Goal: Transaction & Acquisition: Purchase product/service

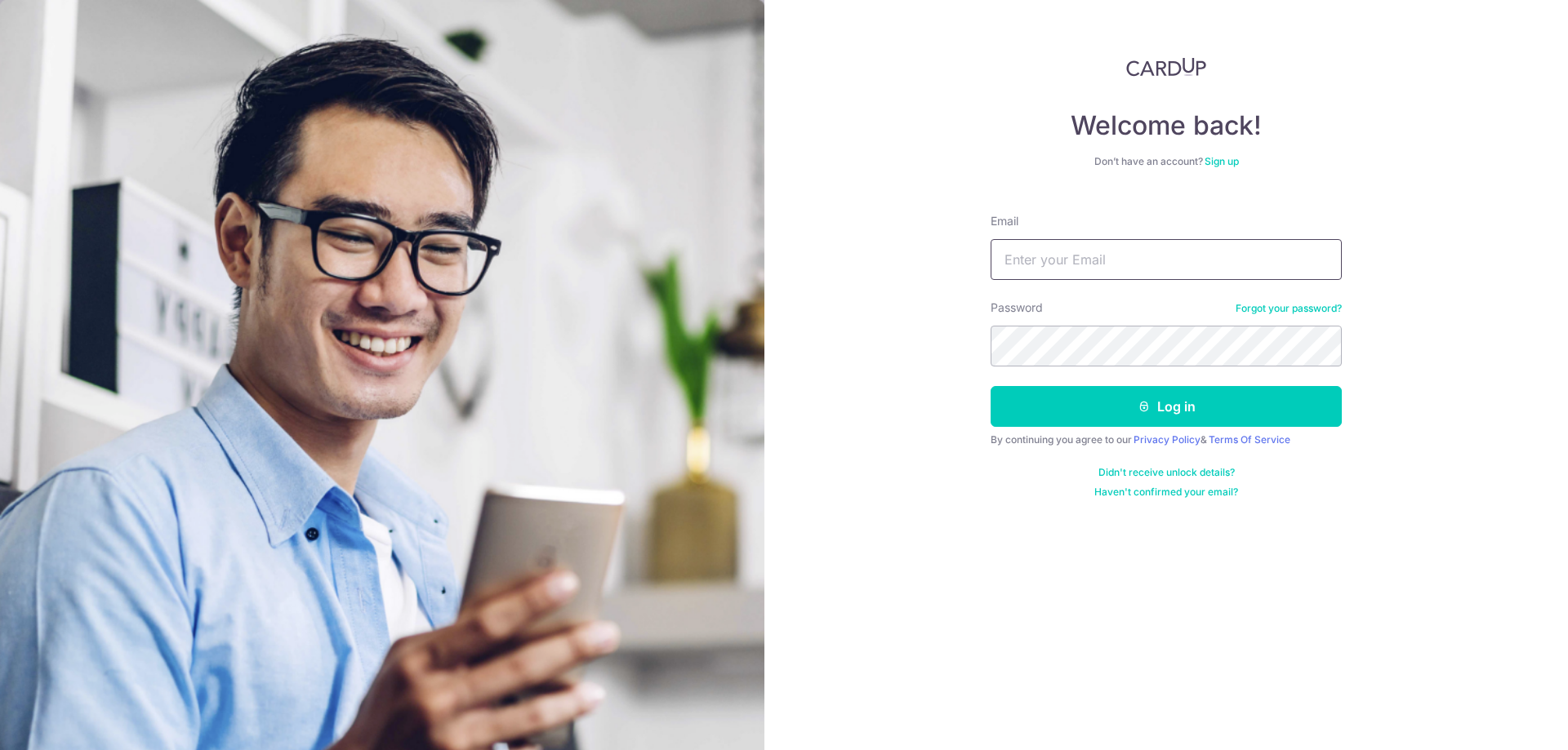
click at [1124, 244] on input "Email" at bounding box center [1166, 259] width 351 height 40
type input "richardfoo87@hotmail.com"
click at [991, 386] on button "Log in" at bounding box center [1166, 406] width 351 height 40
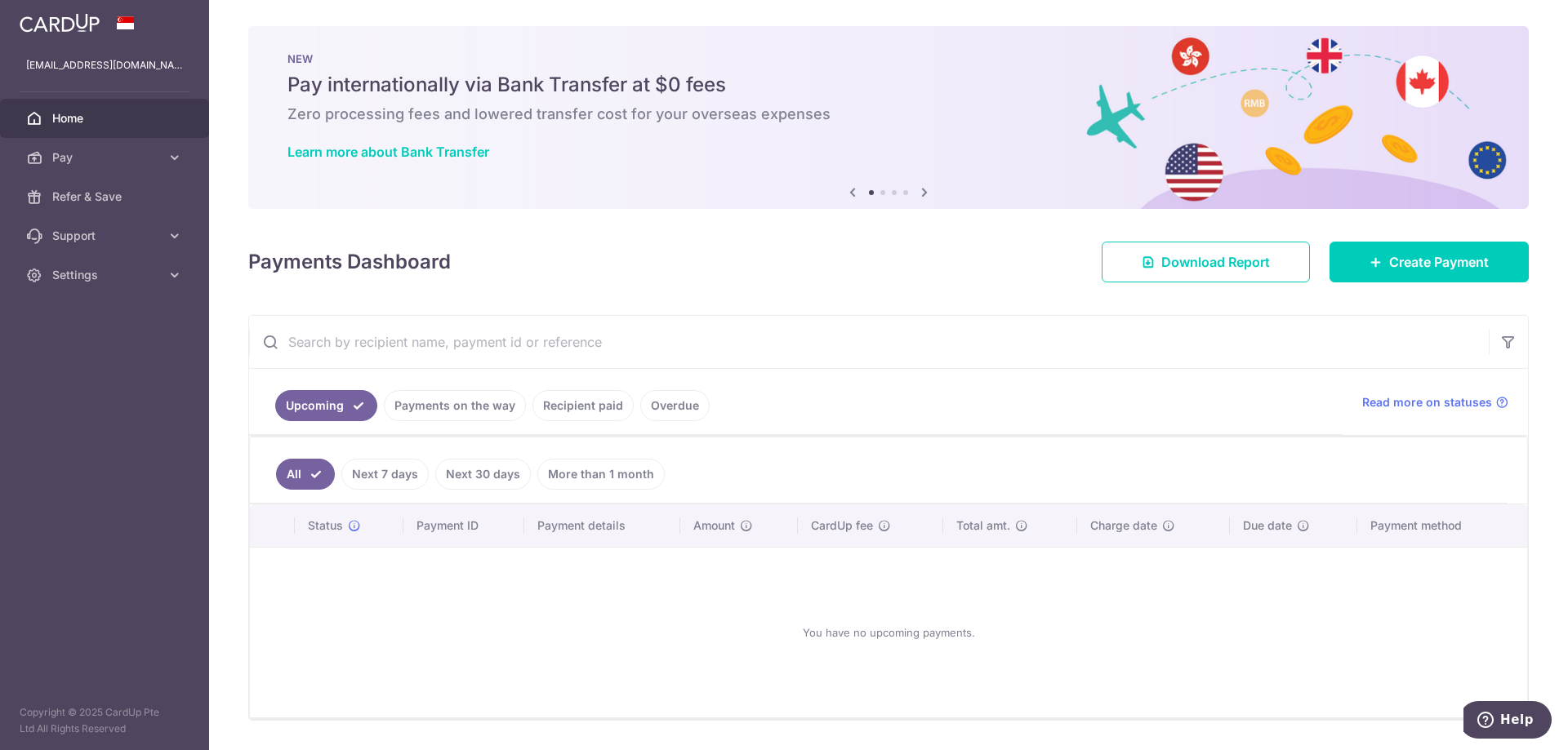
click at [589, 455] on ul "All Next 7 days Next 30 days More than 1 month" at bounding box center [878, 471] width 1257 height 66
click at [589, 472] on link "More than 1 month" at bounding box center [600, 474] width 127 height 31
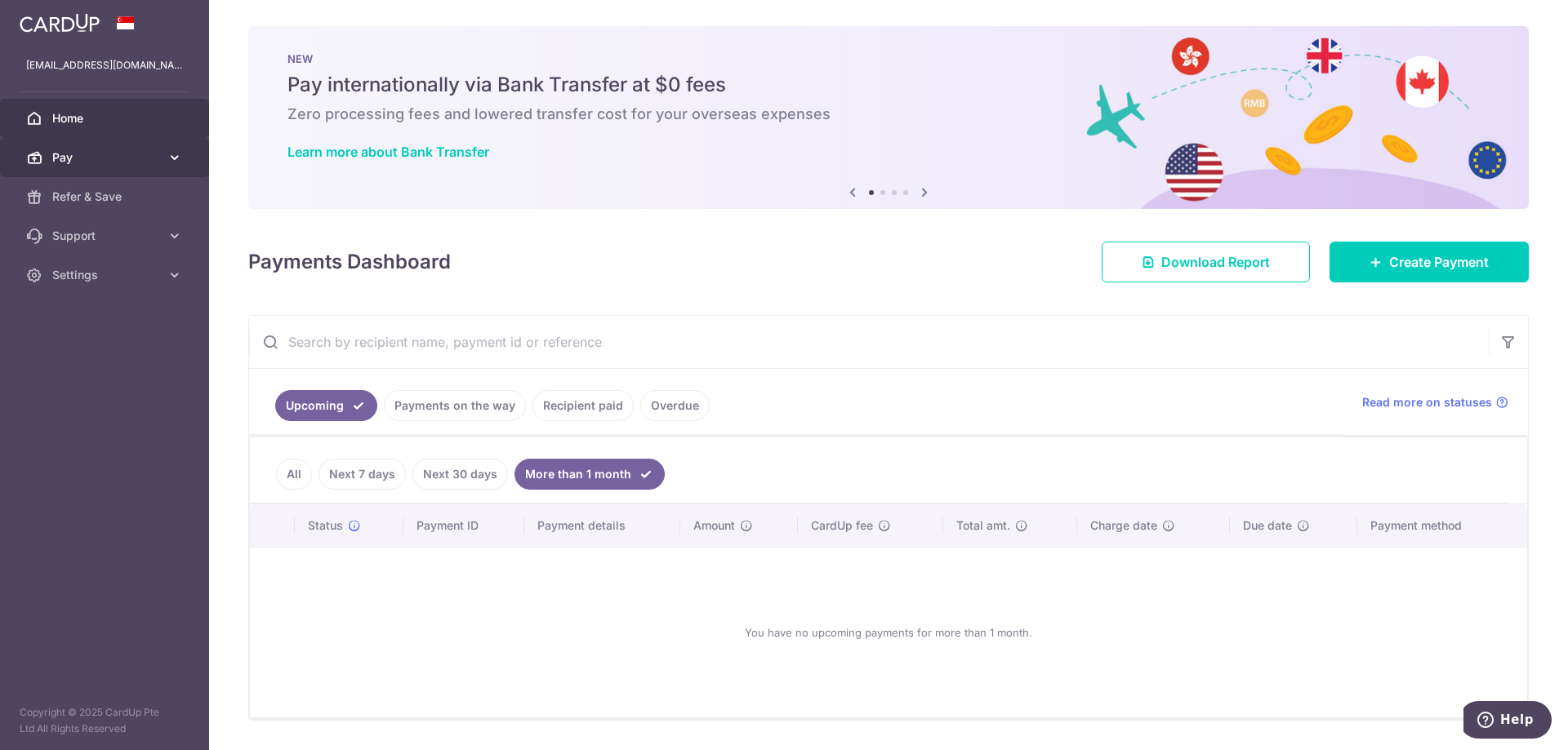
click at [112, 163] on span "Pay" at bounding box center [106, 157] width 108 height 17
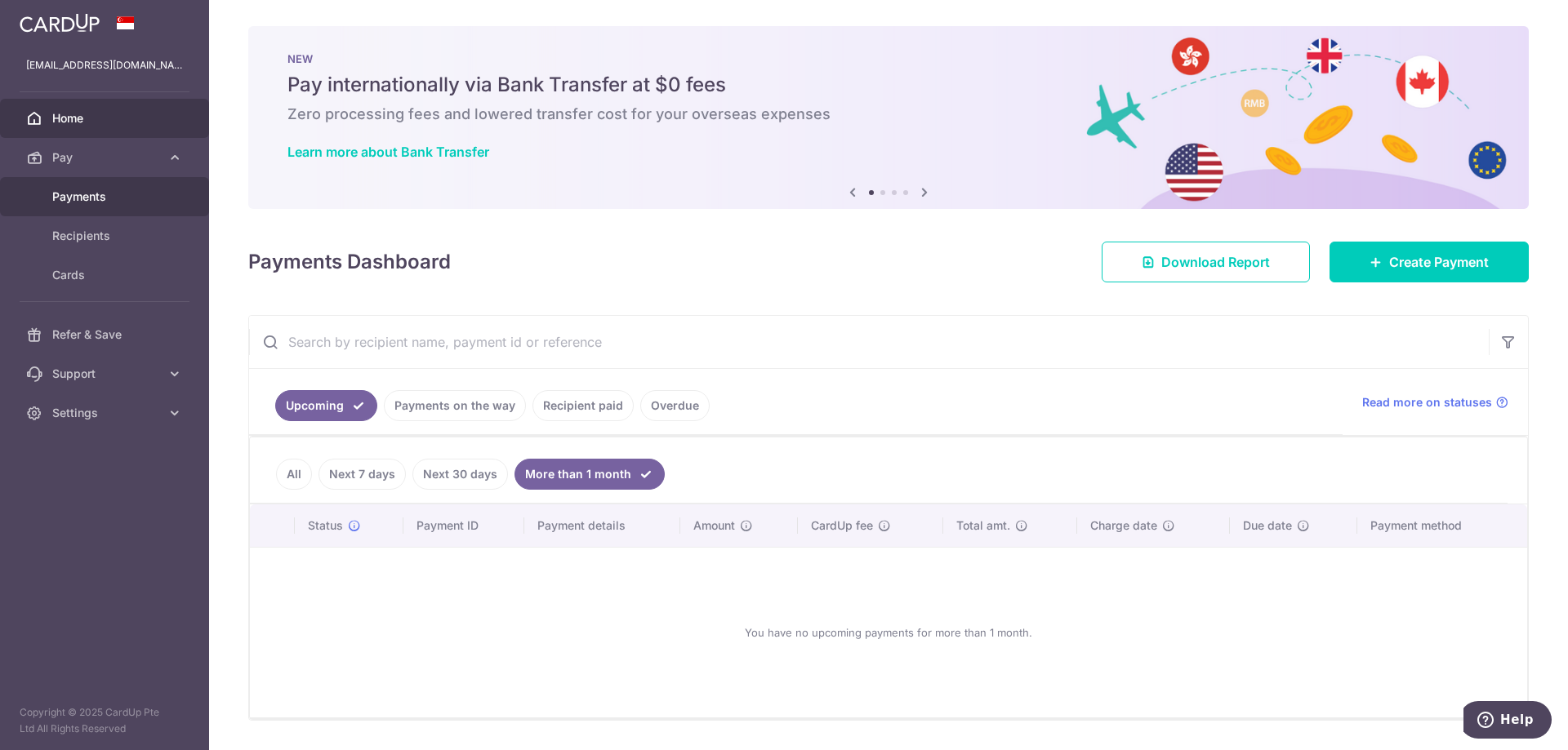
click at [121, 202] on span "Payments" at bounding box center [106, 196] width 108 height 17
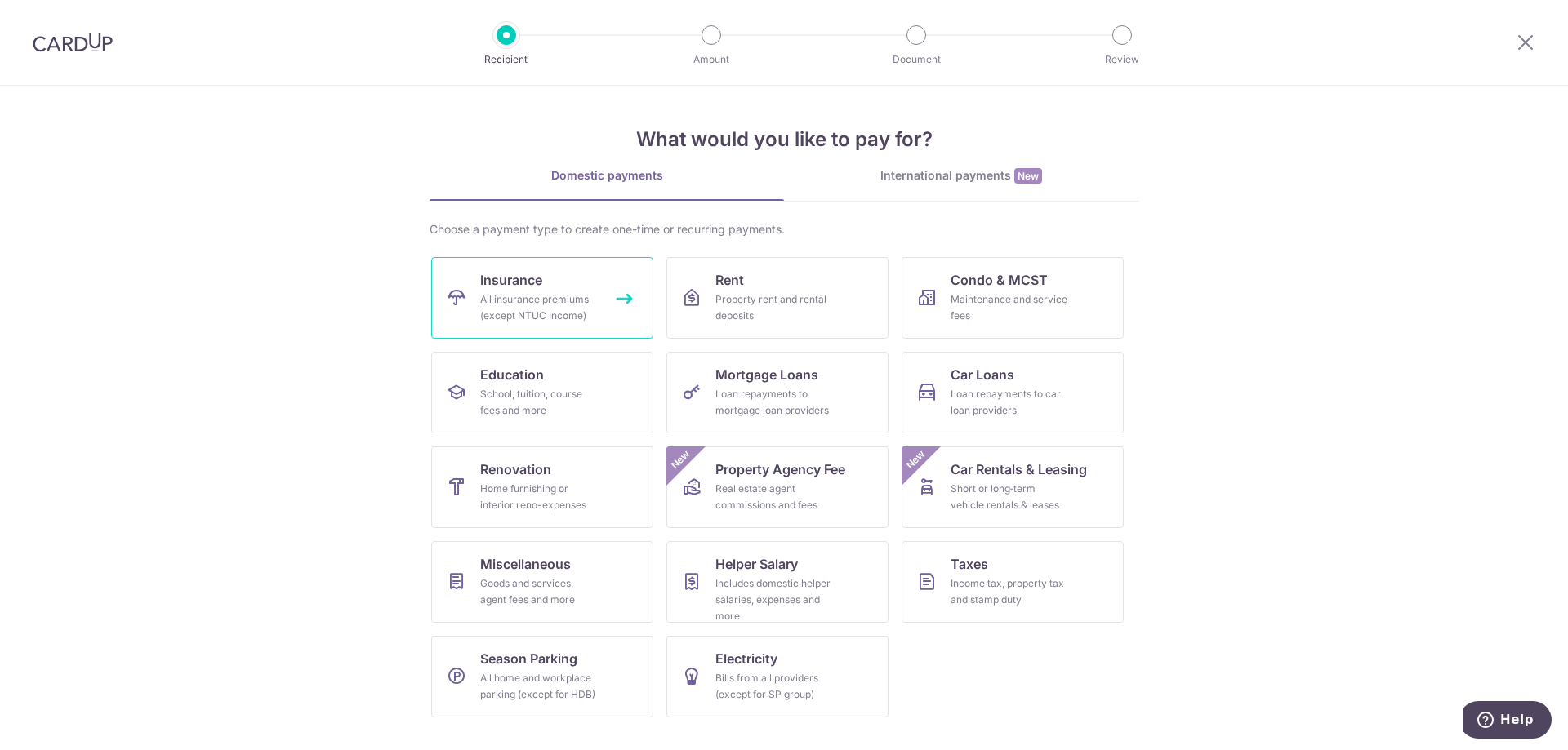
click at [518, 283] on span "Insurance" at bounding box center [511, 280] width 62 height 20
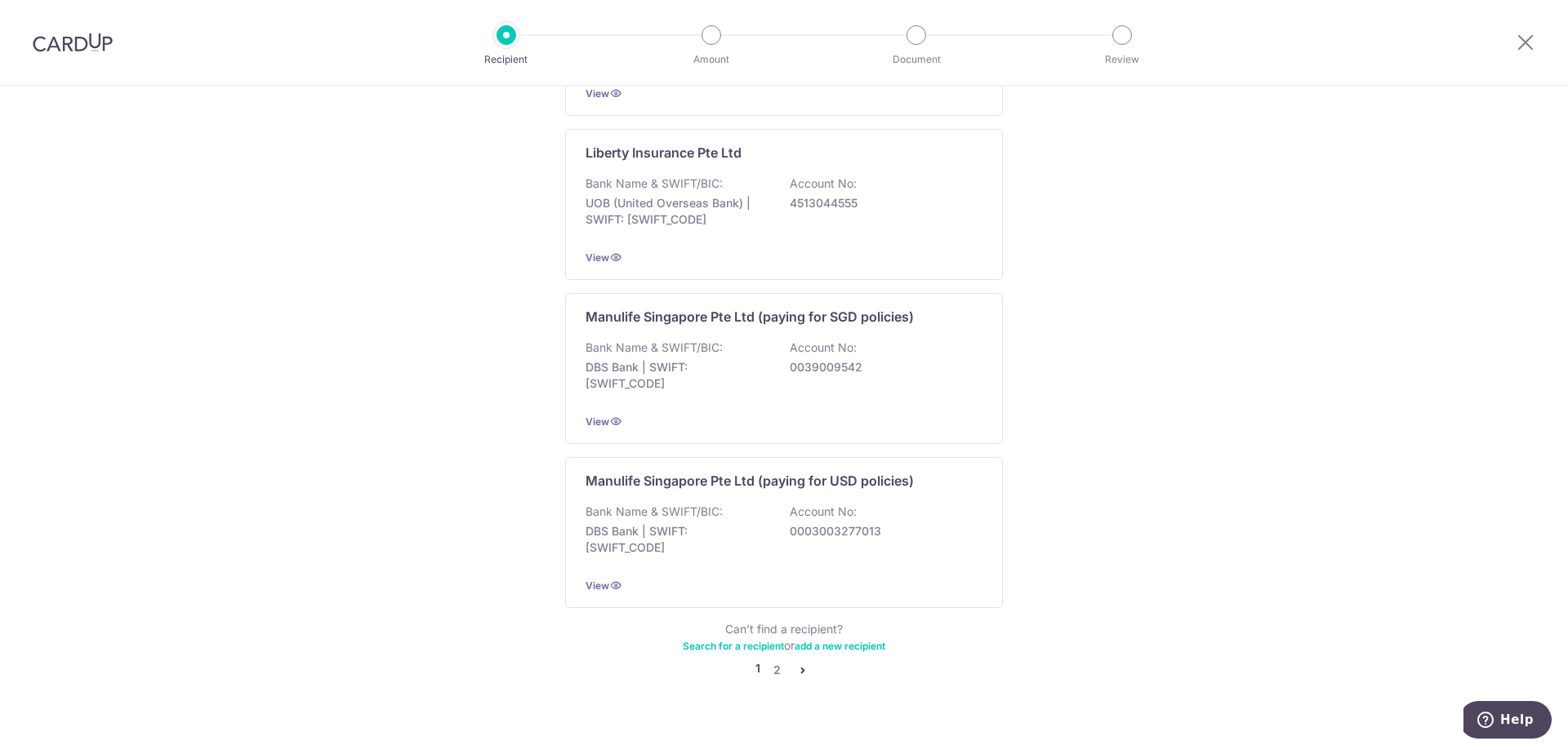
scroll to position [1479, 0]
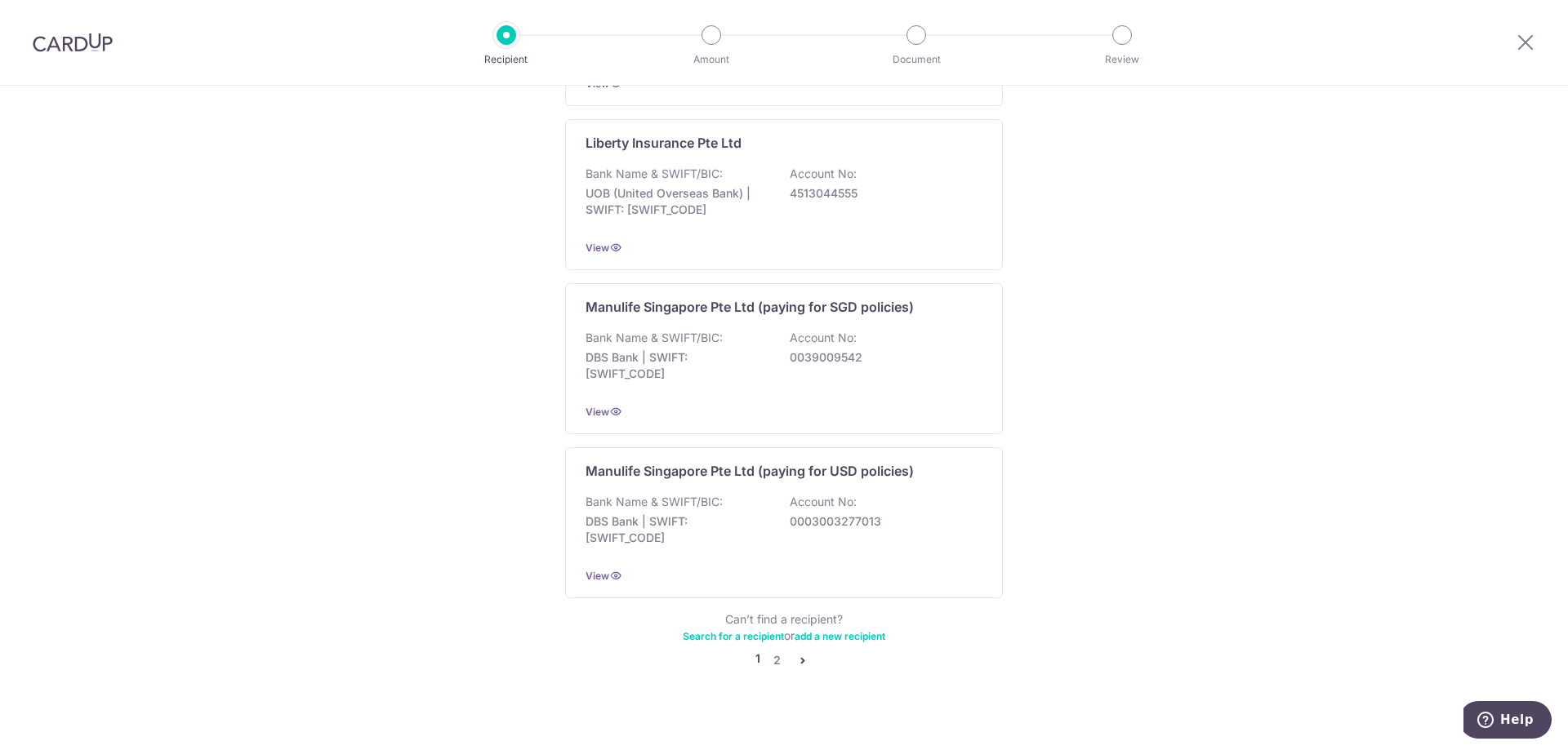
click at [773, 650] on link "2" at bounding box center [777, 660] width 20 height 20
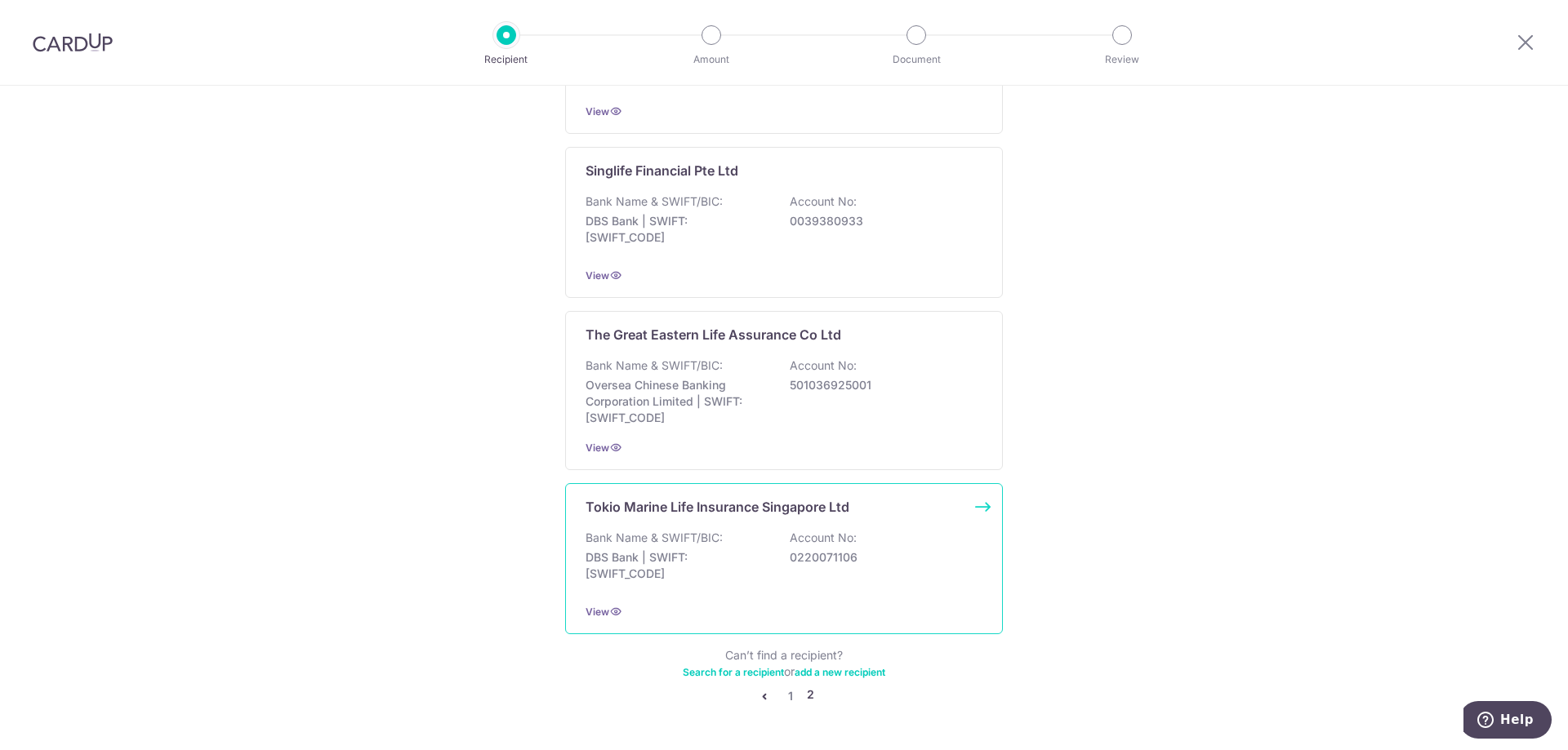
scroll to position [1488, 0]
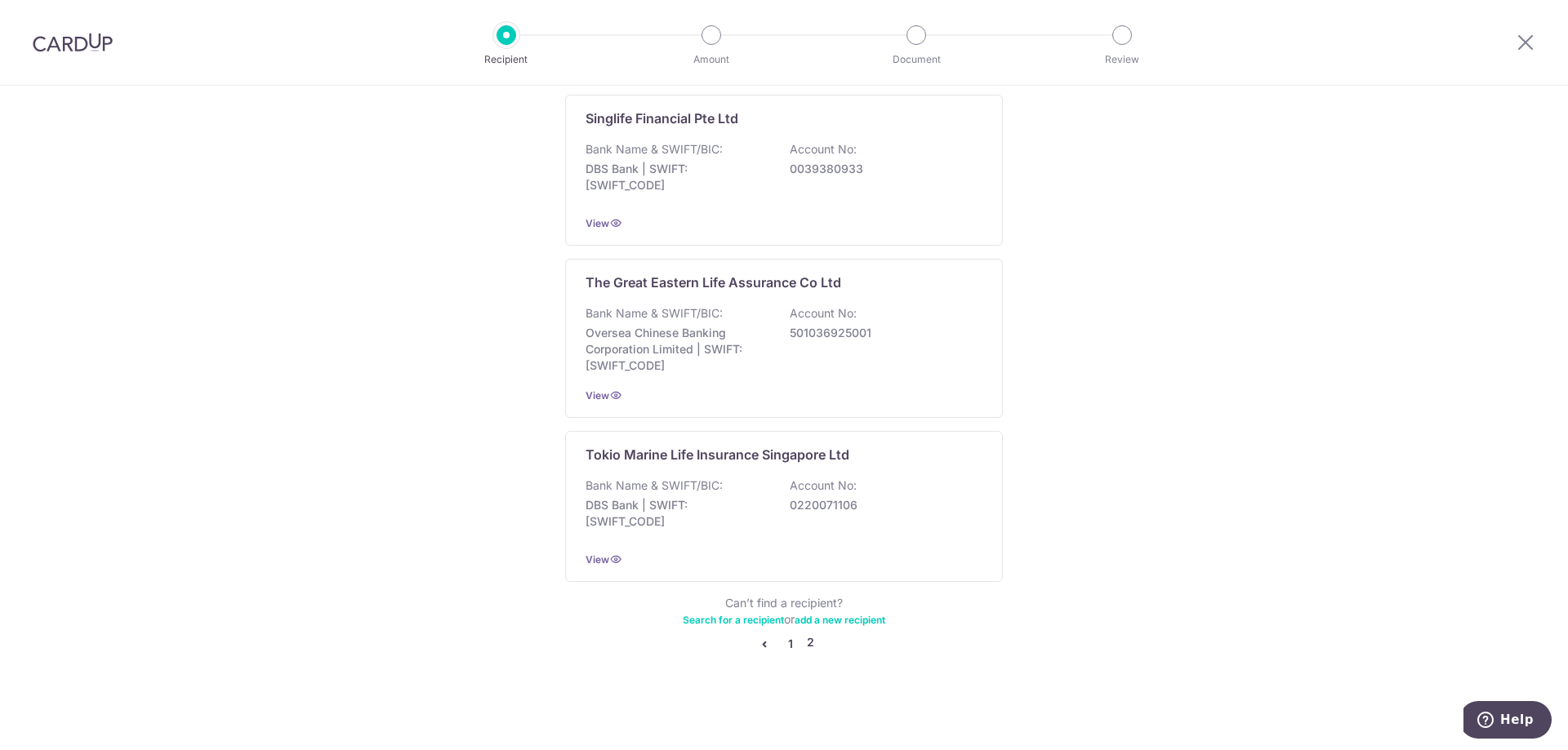
click at [788, 643] on link "1" at bounding box center [790, 644] width 20 height 20
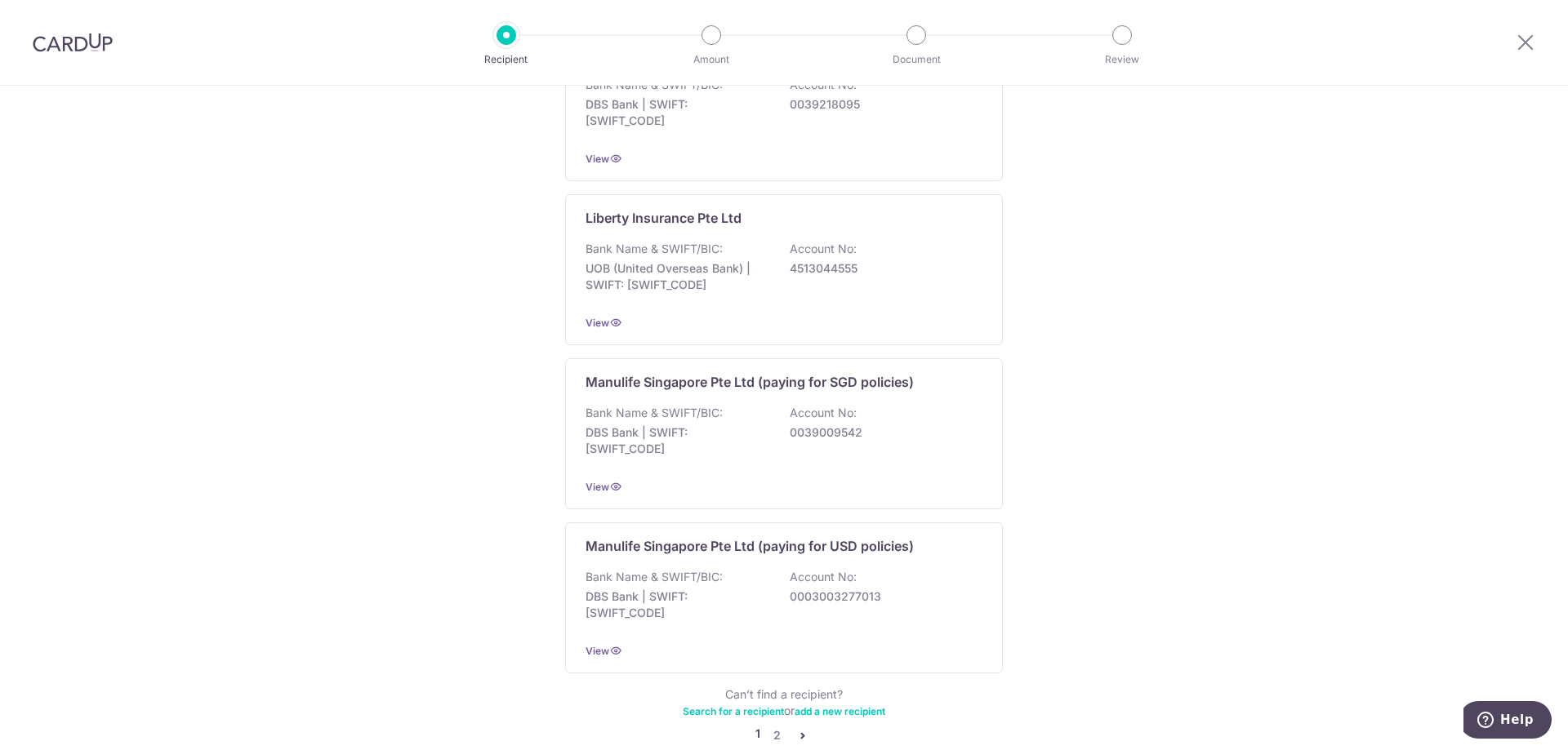
scroll to position [1398, 0]
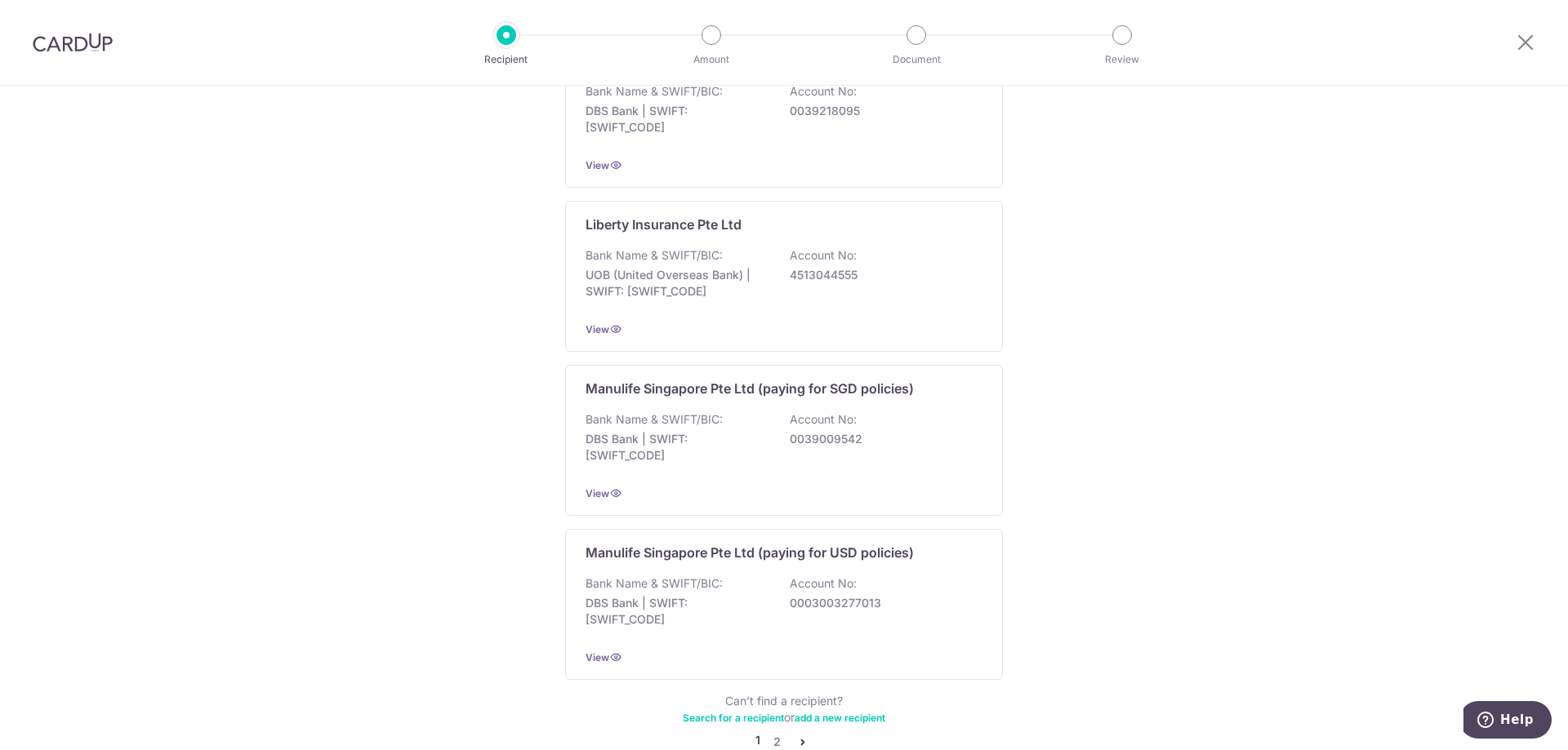
click at [800, 736] on icon "pager" at bounding box center [802, 742] width 13 height 13
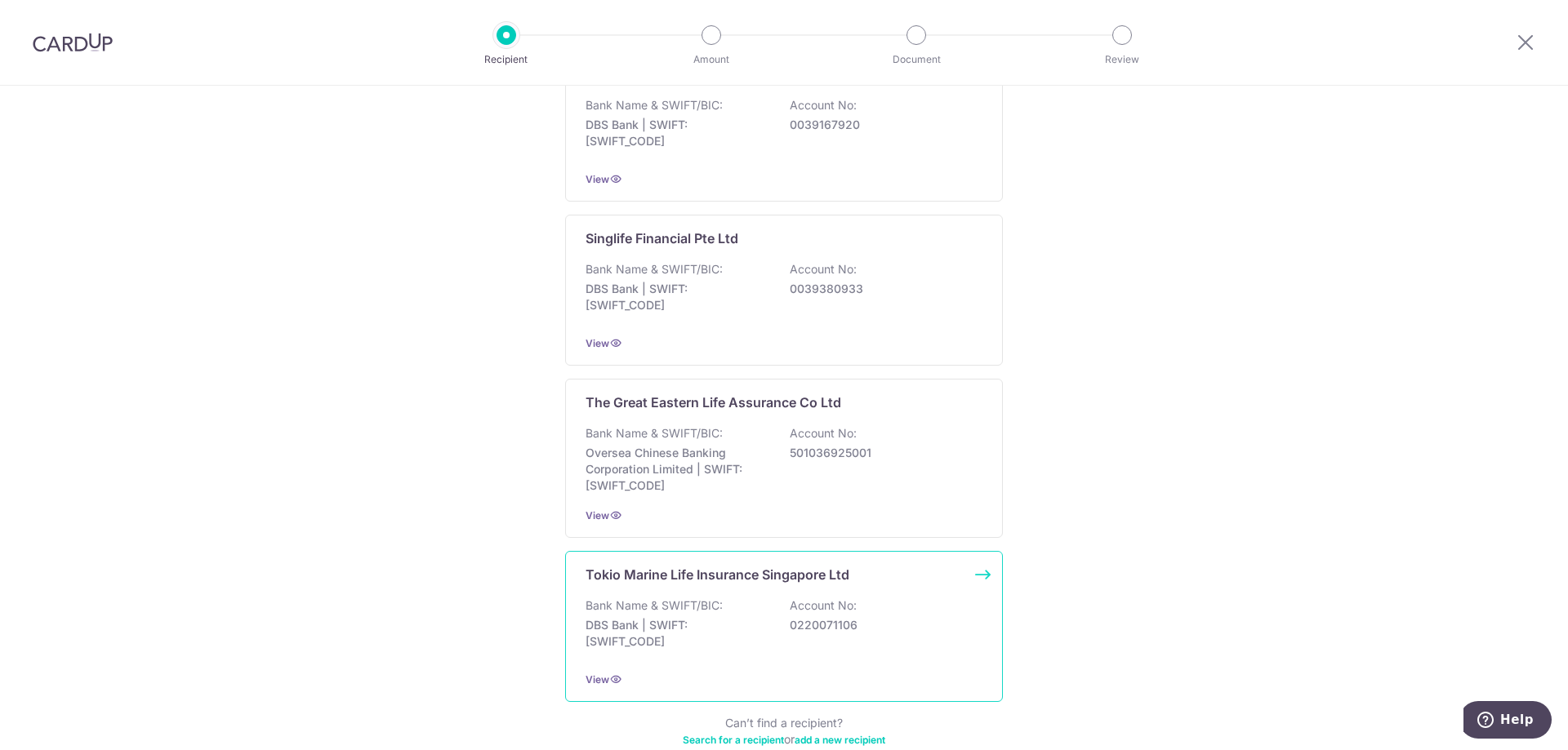
scroll to position [1488, 0]
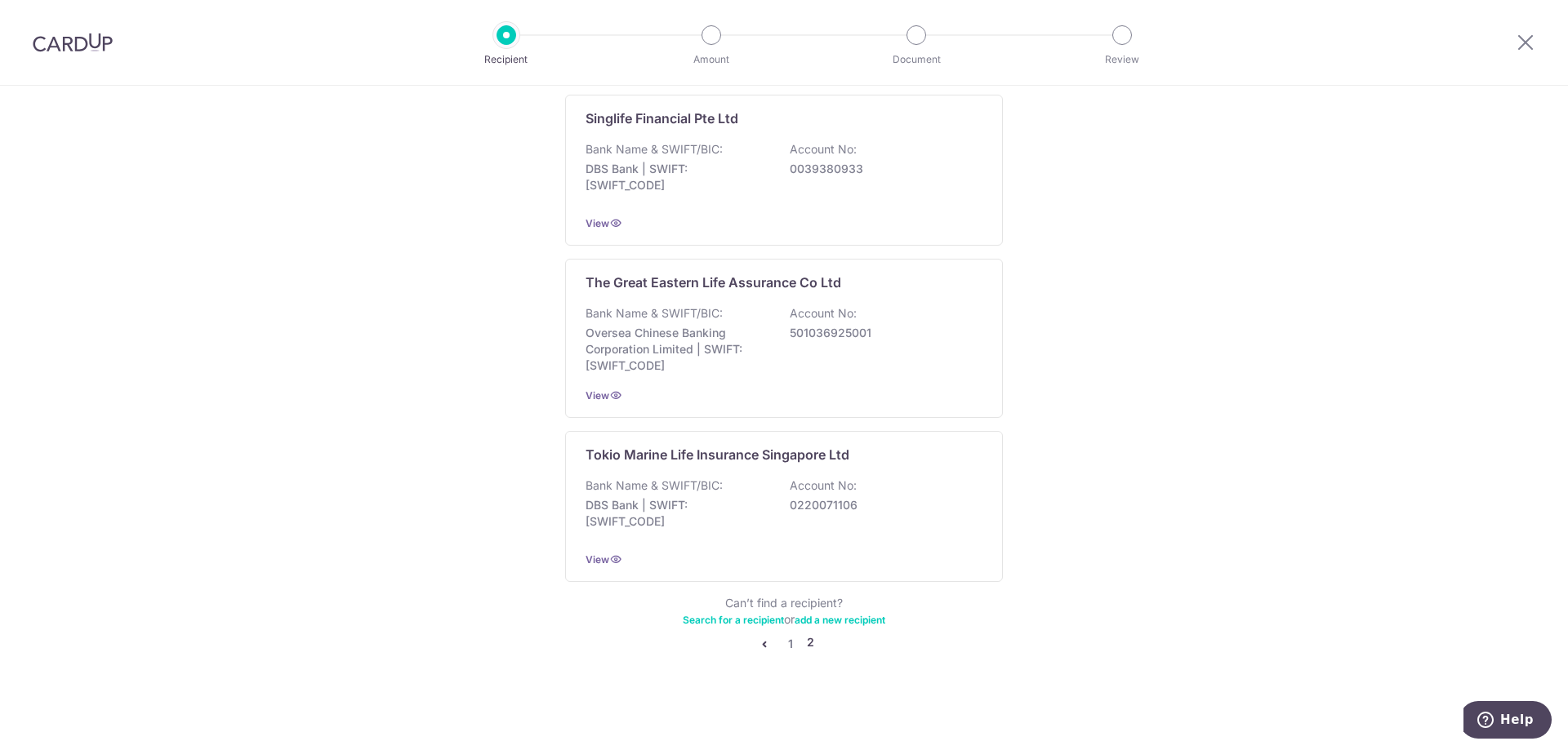
click at [773, 642] on ul "1 2" at bounding box center [784, 644] width 59 height 20
click at [755, 641] on link "pager" at bounding box center [765, 644] width 20 height 20
